Goal: Task Accomplishment & Management: Use online tool/utility

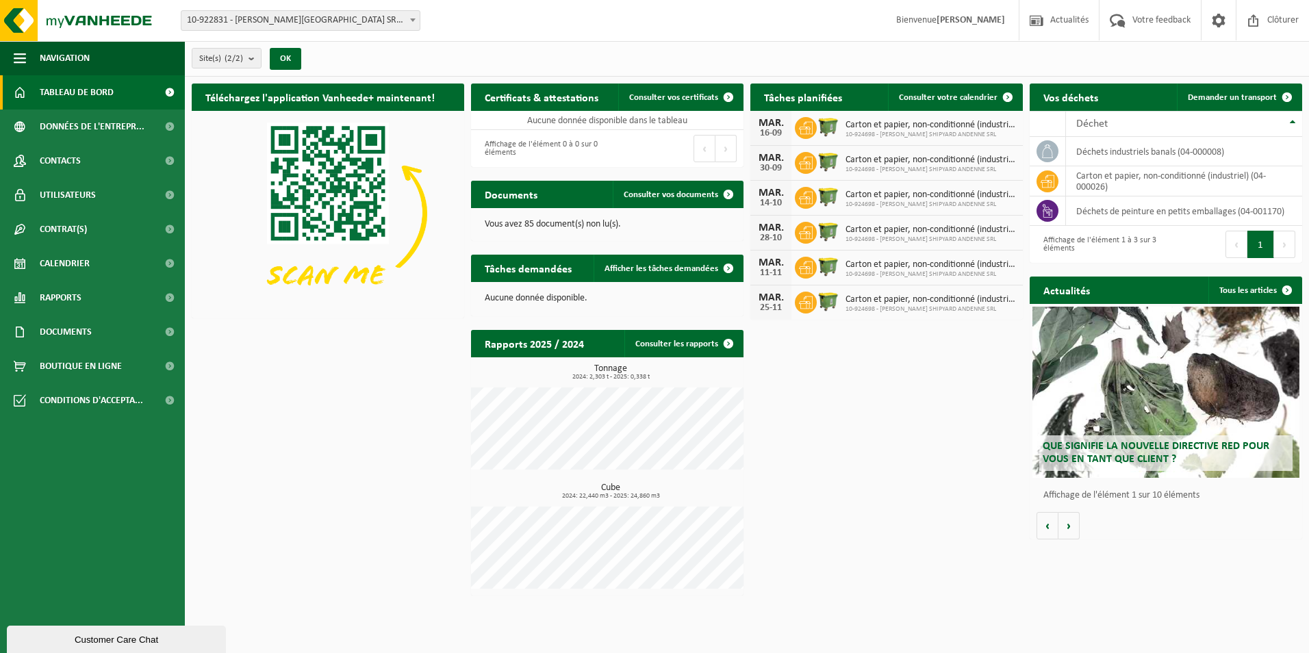
click at [407, 18] on span at bounding box center [413, 20] width 14 height 18
select select "131520"
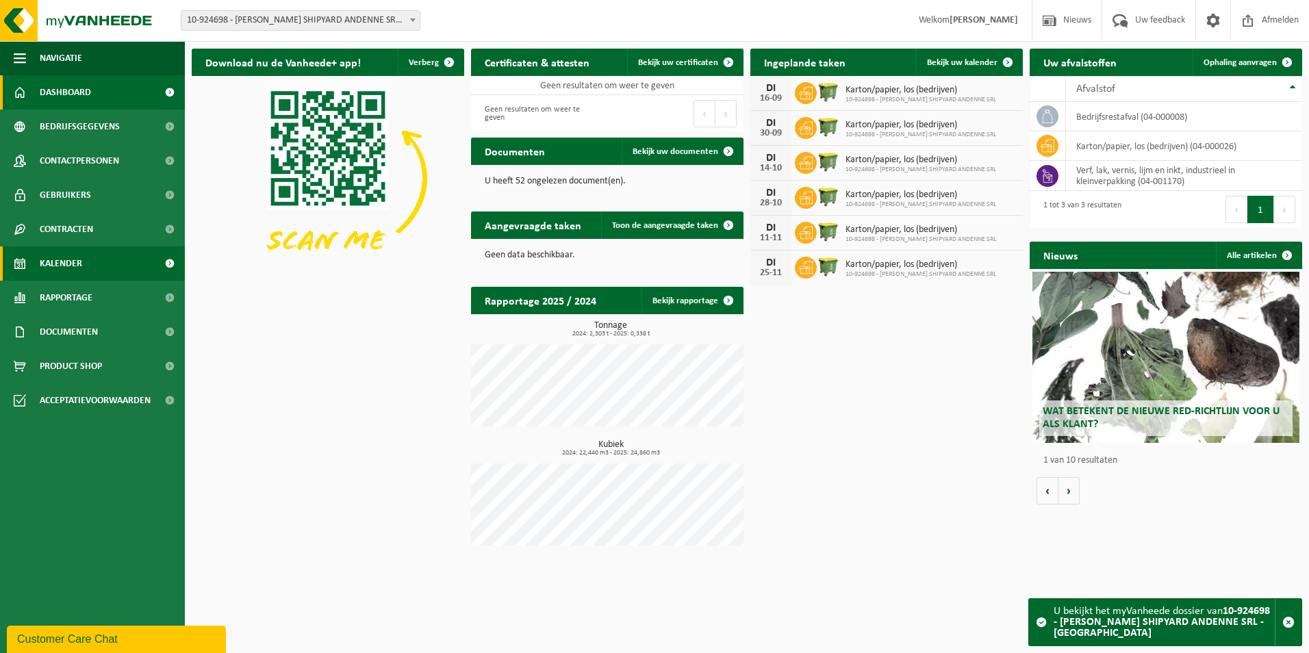
click at [97, 273] on link "Kalender" at bounding box center [92, 263] width 185 height 34
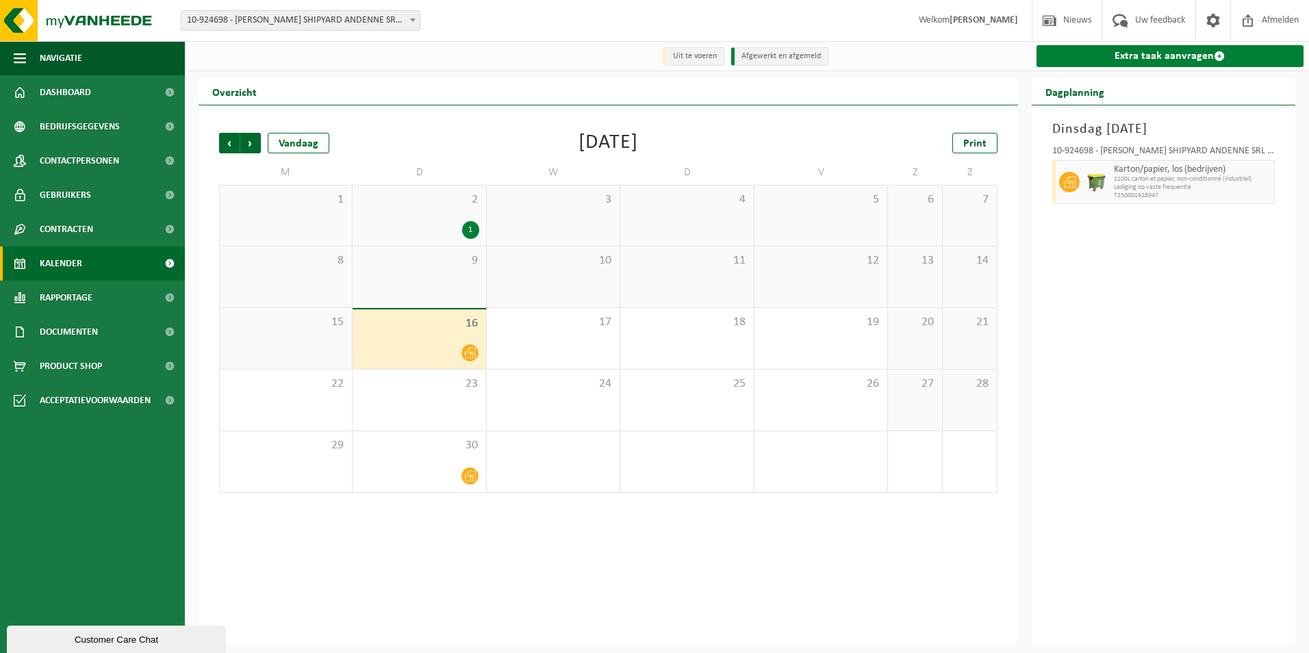
click at [1149, 55] on link "Extra taak aanvragen" at bounding box center [1170, 56] width 268 height 22
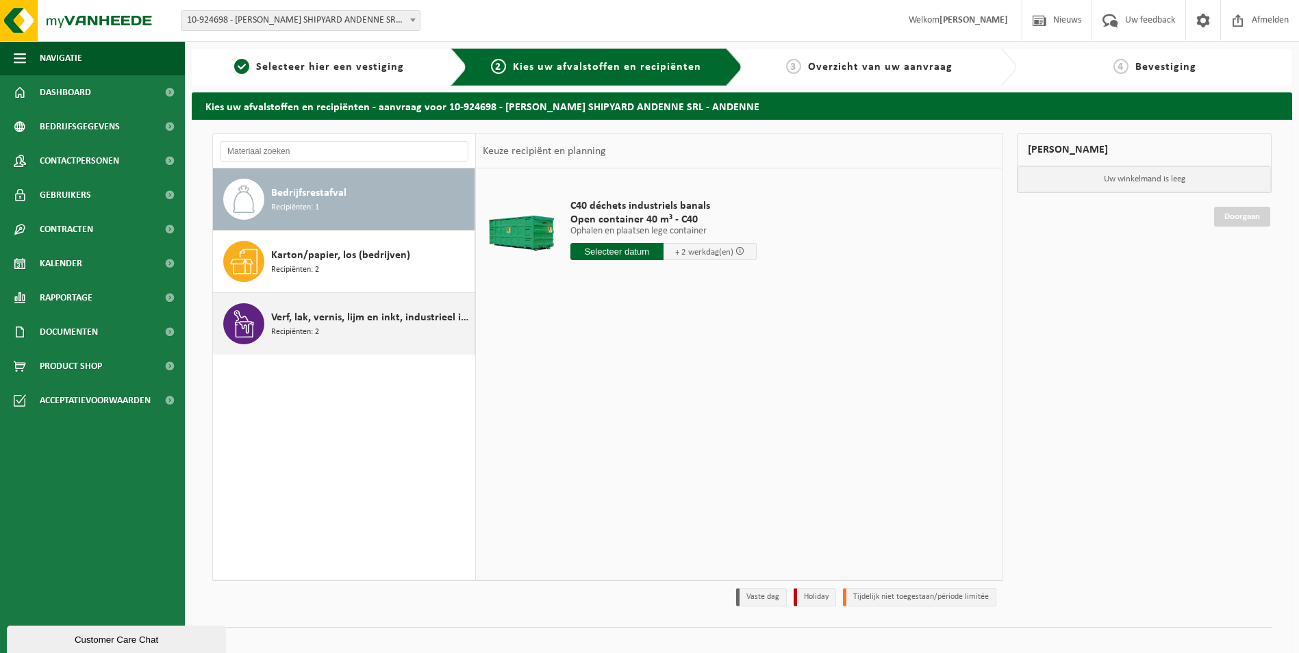
click at [376, 323] on span "Verf, lak, vernis, lijm en inkt, industrieel in kleinverpakking" at bounding box center [371, 317] width 200 height 16
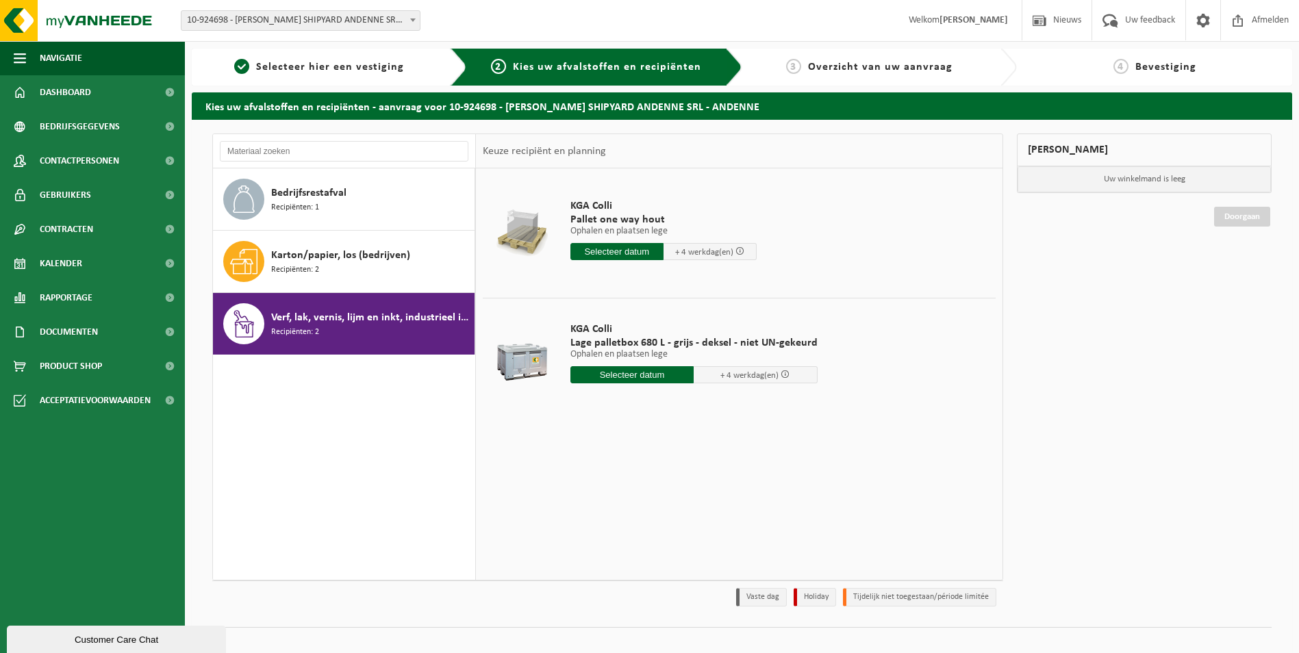
click at [653, 379] on input "text" at bounding box center [632, 374] width 124 height 17
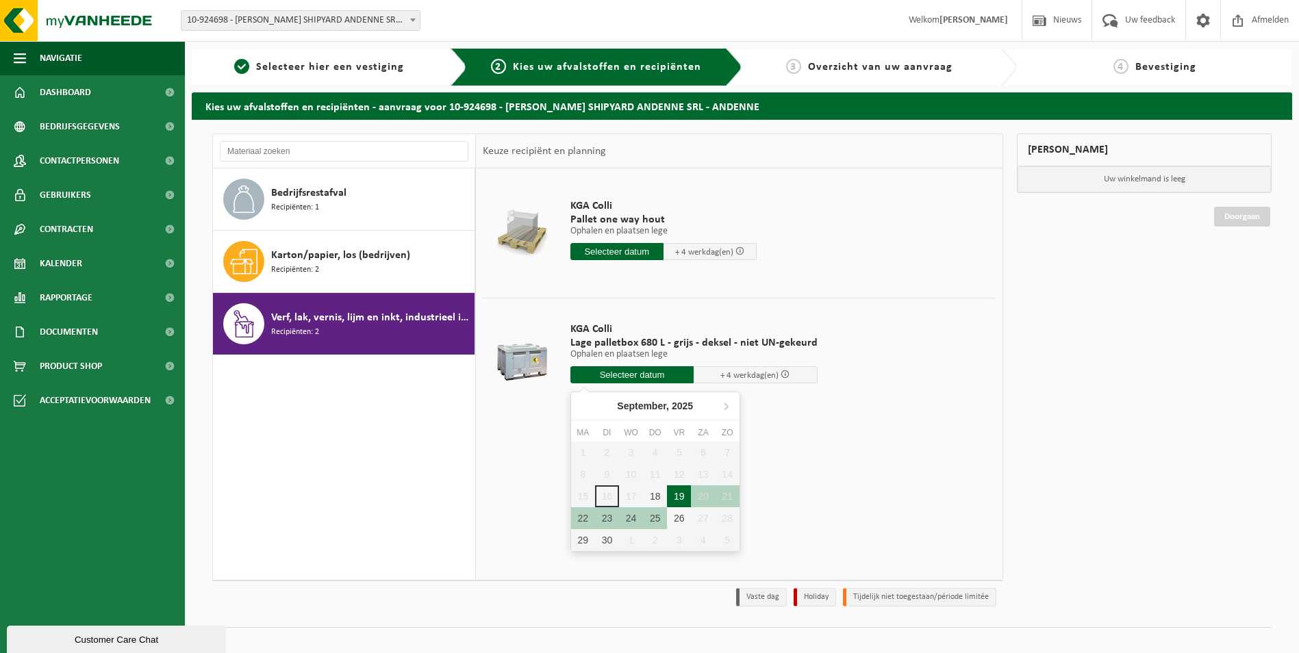
click at [676, 498] on div "19" at bounding box center [679, 496] width 24 height 22
type input "Van 2025-09-19"
type input "2025-09-19"
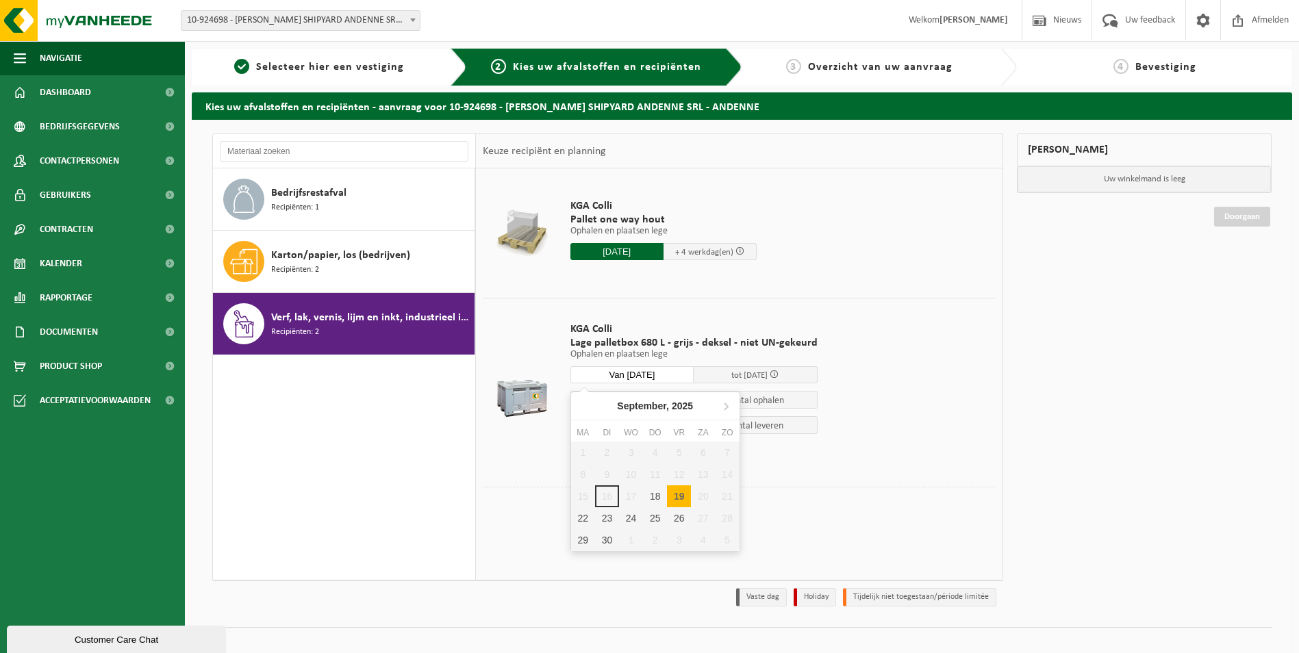
drag, startPoint x: 675, startPoint y: 374, endPoint x: 583, endPoint y: 372, distance: 91.8
click at [583, 372] on input "Van 2025-09-19" at bounding box center [632, 374] width 124 height 17
click at [576, 518] on div "22" at bounding box center [583, 518] width 24 height 22
type input "Van 2025-09-22"
type input "2025-09-22"
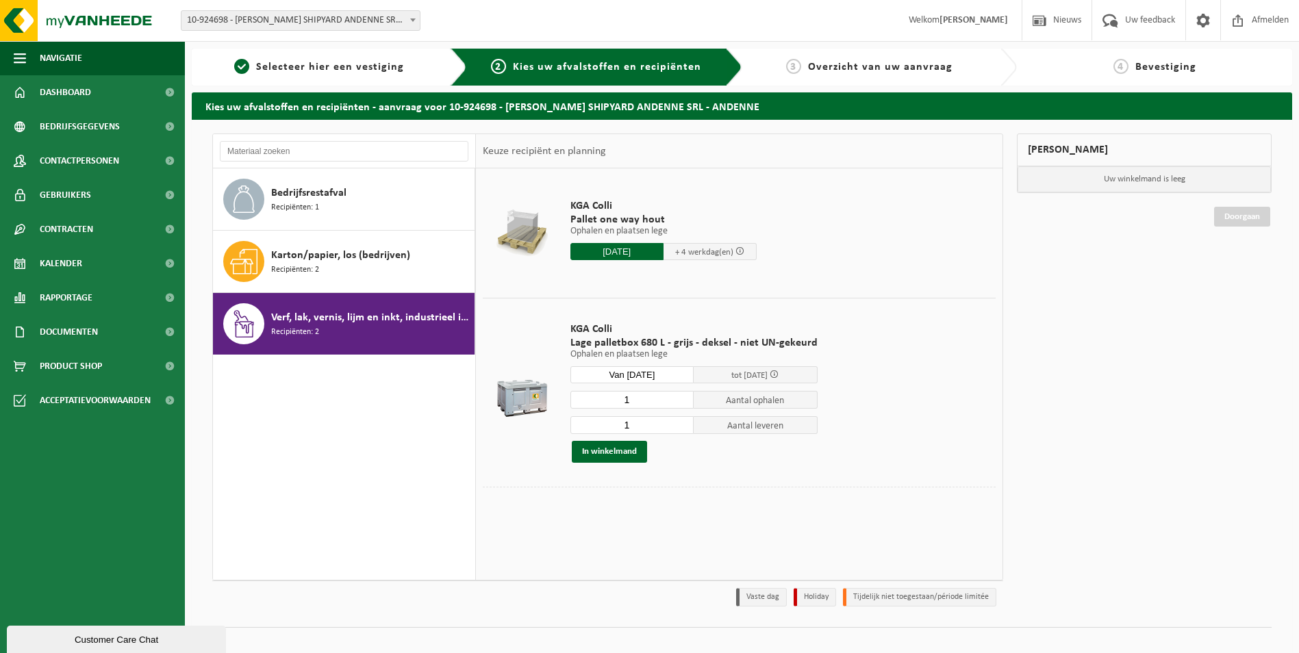
drag, startPoint x: 576, startPoint y: 518, endPoint x: 727, endPoint y: 505, distance: 151.9
click at [733, 509] on td at bounding box center [739, 501] width 513 height 28
click at [661, 371] on input "Van 2025-09-22" at bounding box center [632, 374] width 124 height 17
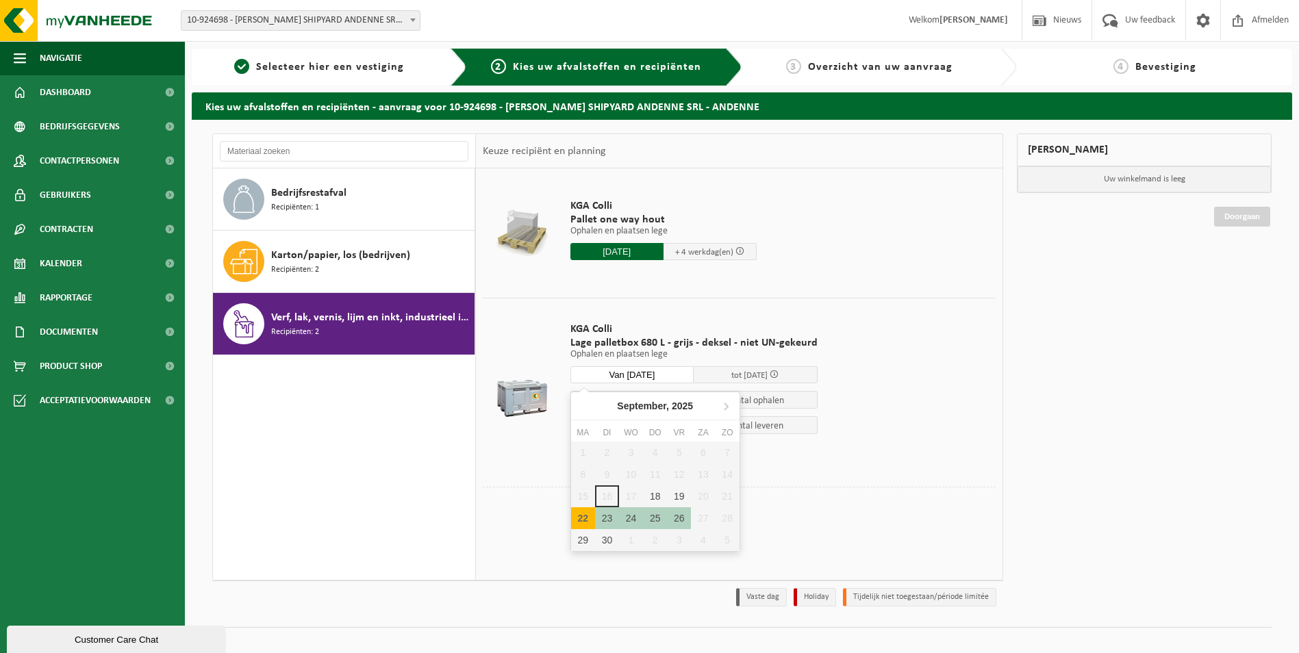
click at [587, 514] on div "22" at bounding box center [583, 518] width 24 height 22
click at [593, 516] on div "22" at bounding box center [583, 518] width 24 height 22
type input "Van 2025-09-22"
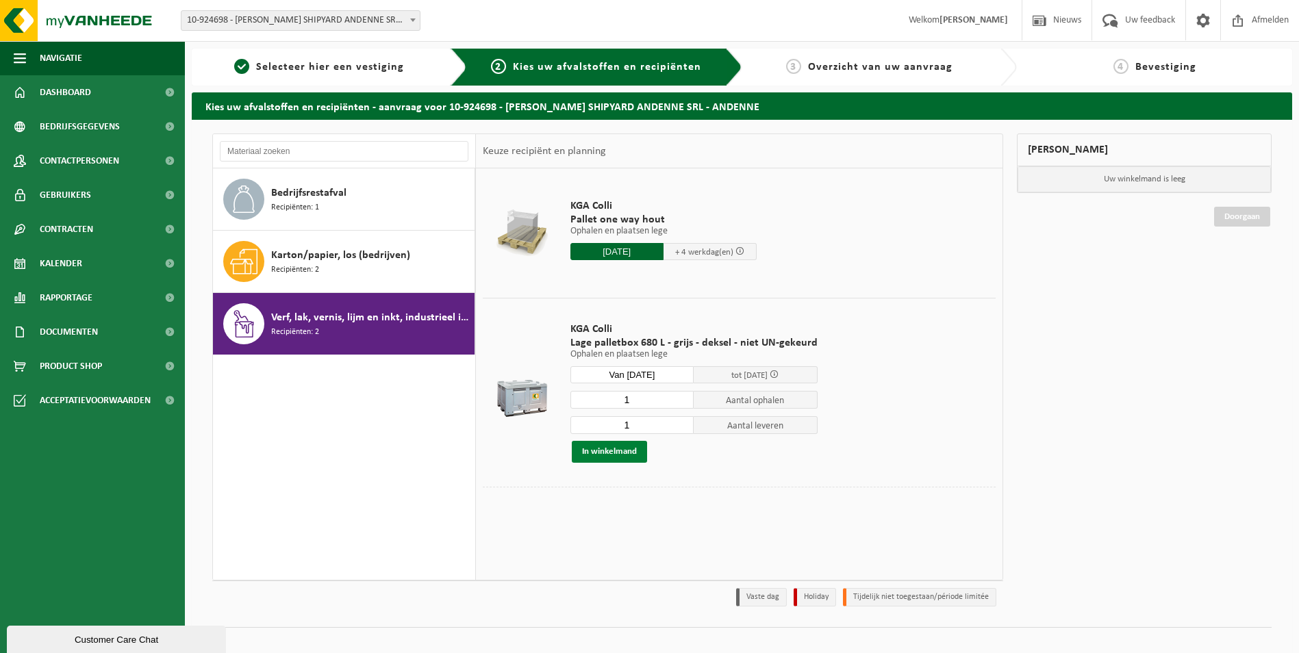
click at [626, 447] on button "In winkelmand" at bounding box center [609, 452] width 75 height 22
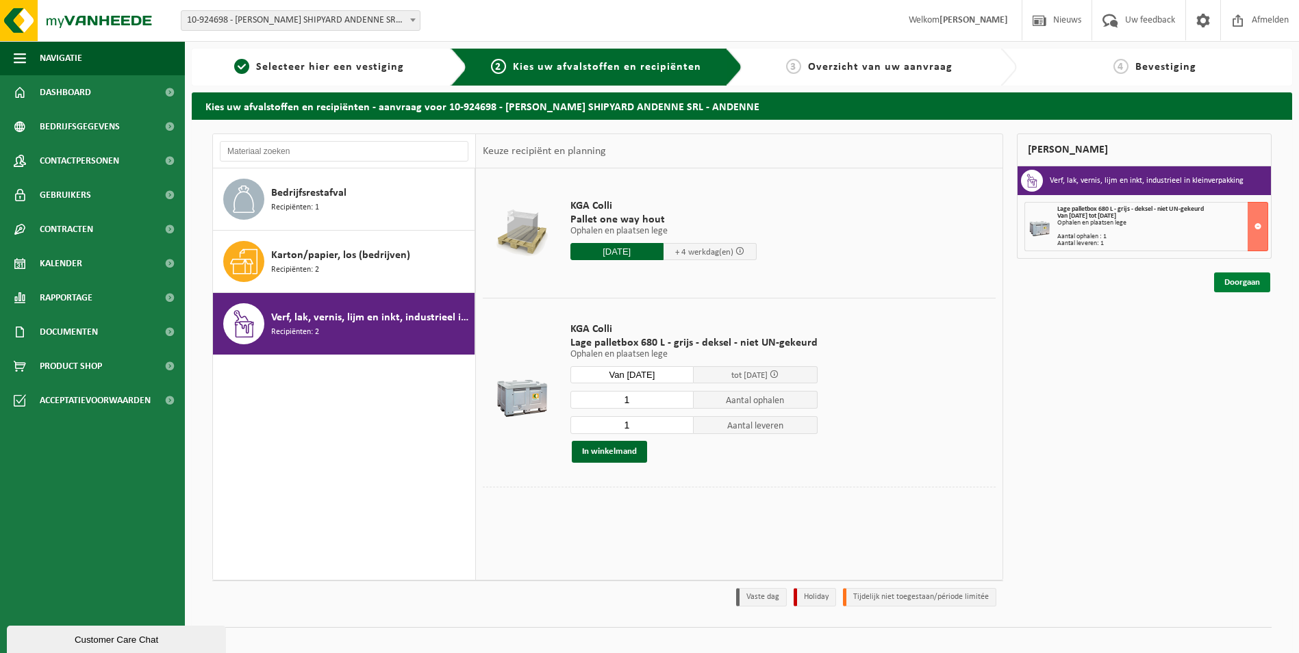
click at [1249, 275] on link "Doorgaan" at bounding box center [1242, 282] width 56 height 20
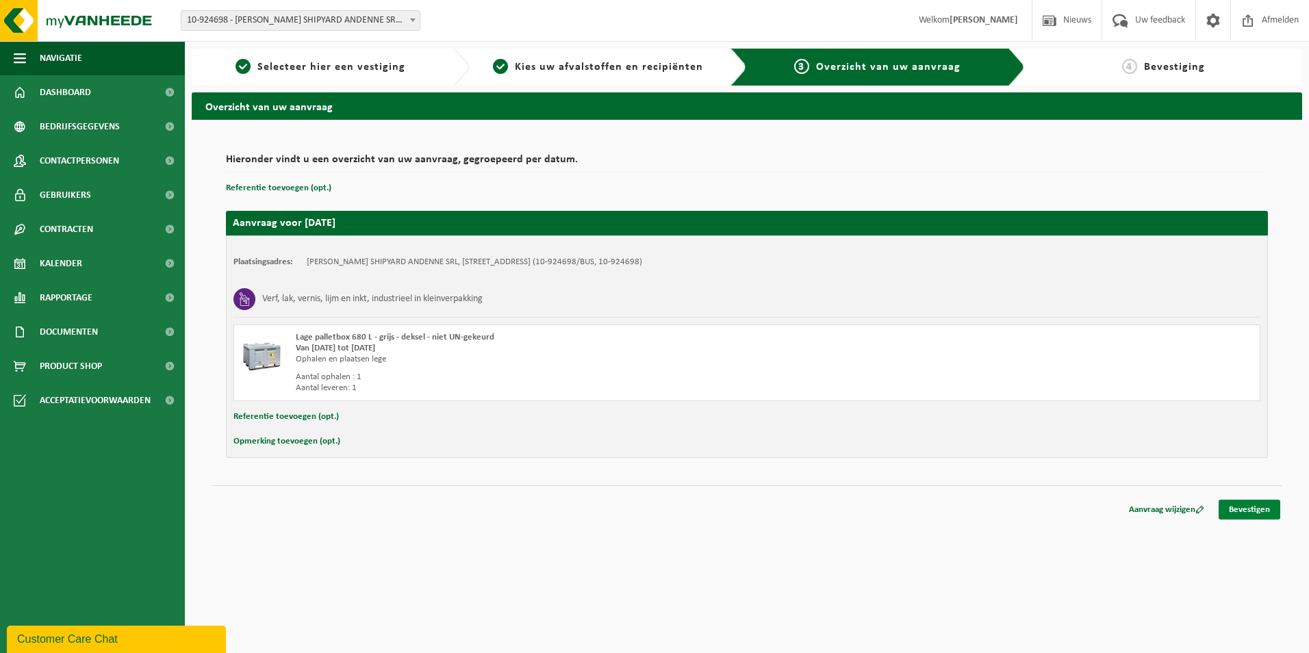
click at [1247, 514] on link "Bevestigen" at bounding box center [1250, 510] width 62 height 20
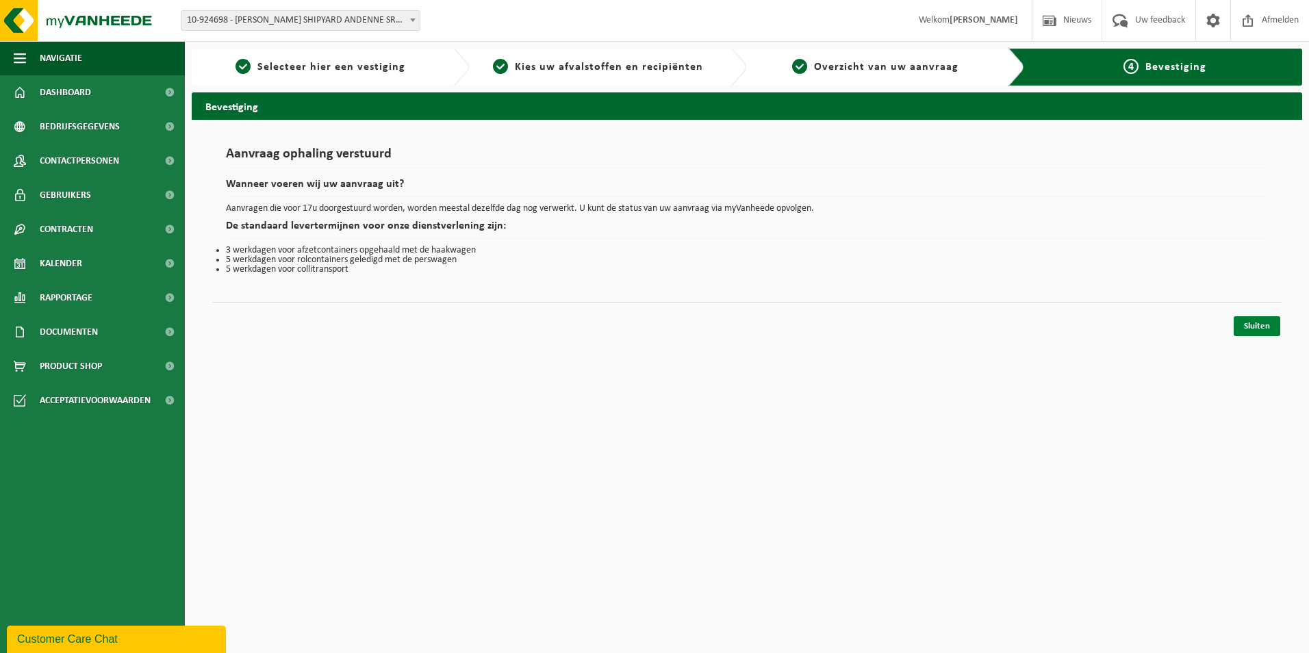
click at [1251, 329] on link "Sluiten" at bounding box center [1257, 326] width 47 height 20
